Goal: Task Accomplishment & Management: Manage account settings

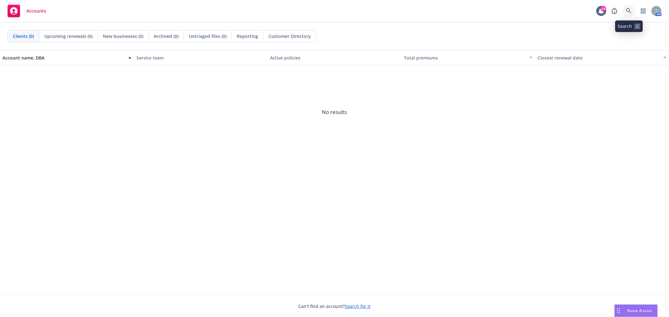
click at [627, 9] on icon at bounding box center [628, 10] width 5 height 5
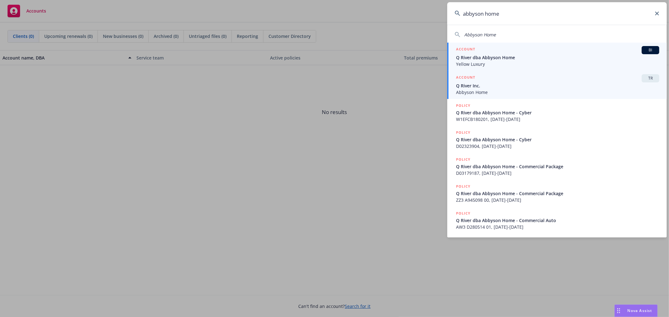
type input "abbyson home"
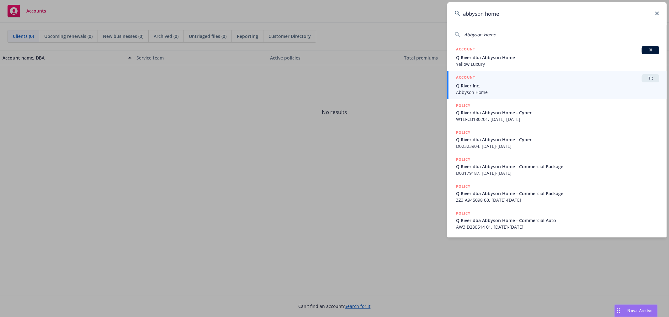
click at [493, 88] on span "Q River Inc." at bounding box center [557, 85] width 203 height 7
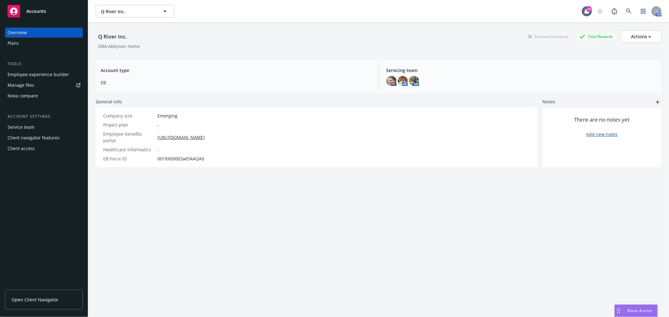
click at [41, 77] on div "Employee experience builder" at bounding box center [38, 75] width 61 height 10
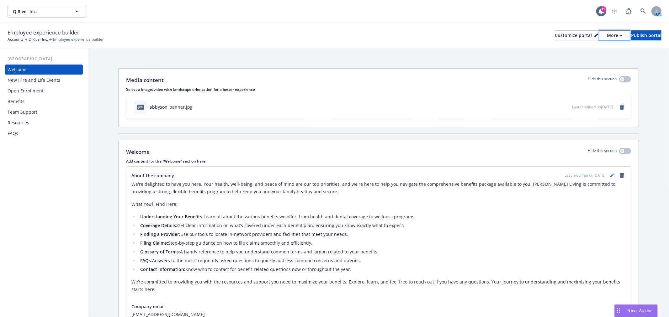
click at [607, 35] on div "More" at bounding box center [614, 35] width 15 height 9
click at [583, 61] on link "Copy portal link" at bounding box center [581, 62] width 57 height 13
